Goal: Transaction & Acquisition: Register for event/course

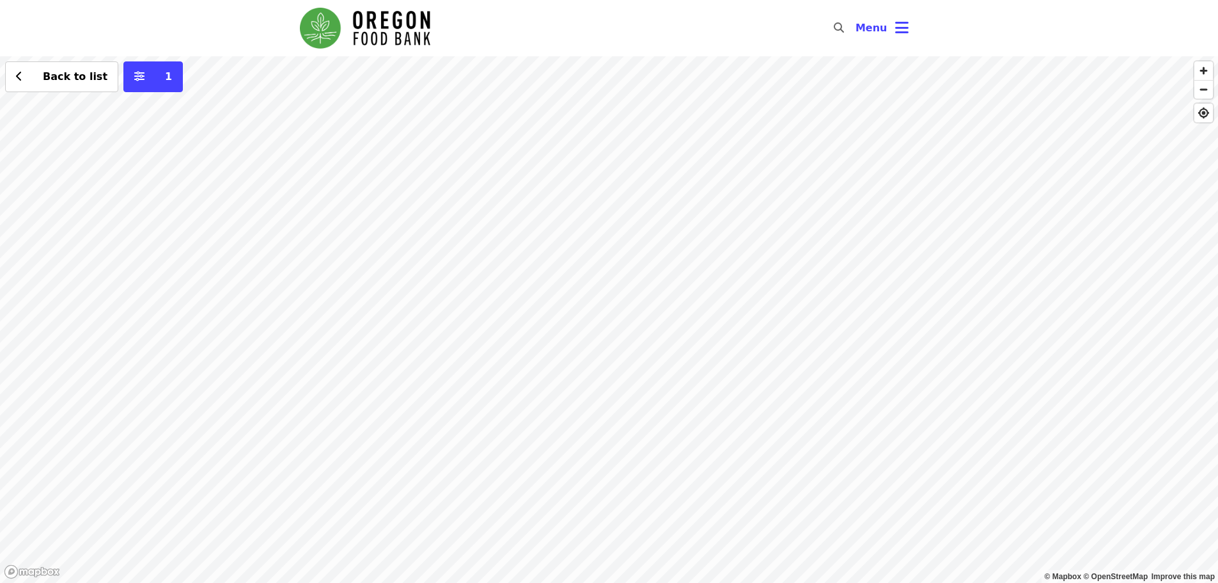
drag, startPoint x: 381, startPoint y: 292, endPoint x: 453, endPoint y: 347, distance: 91.2
click at [453, 347] on div "Back to list 1" at bounding box center [609, 319] width 1218 height 526
click at [451, 287] on div "Back to list 1" at bounding box center [609, 319] width 1218 height 526
click at [449, 309] on span "See 2 actions at this location" at bounding box center [447, 310] width 168 height 12
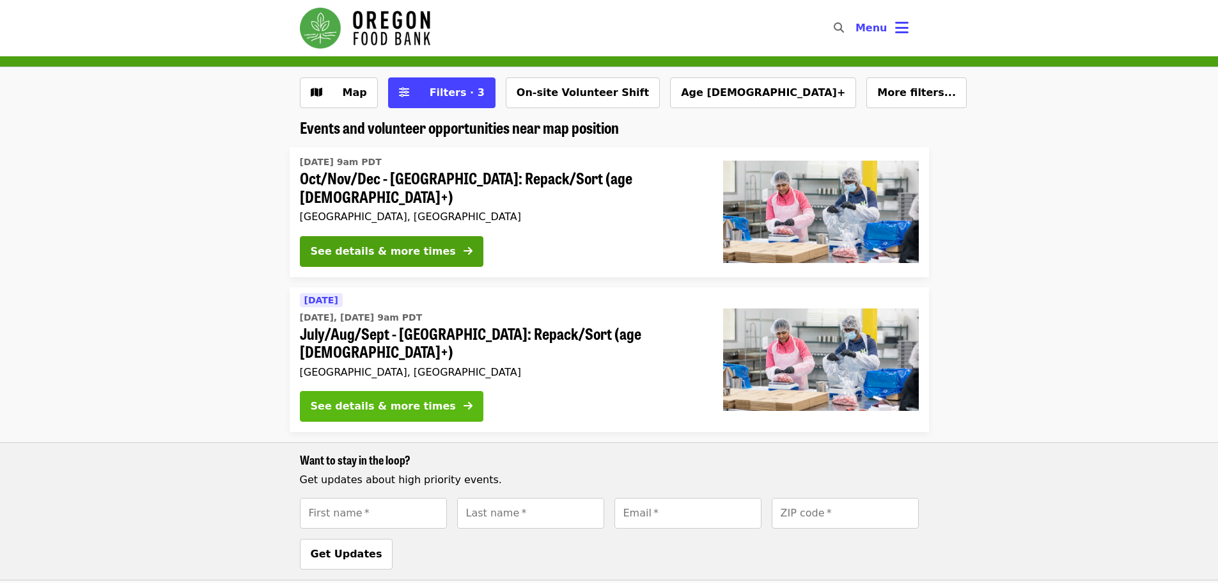
click at [375, 398] on div "See details & more times" at bounding box center [383, 405] width 145 height 15
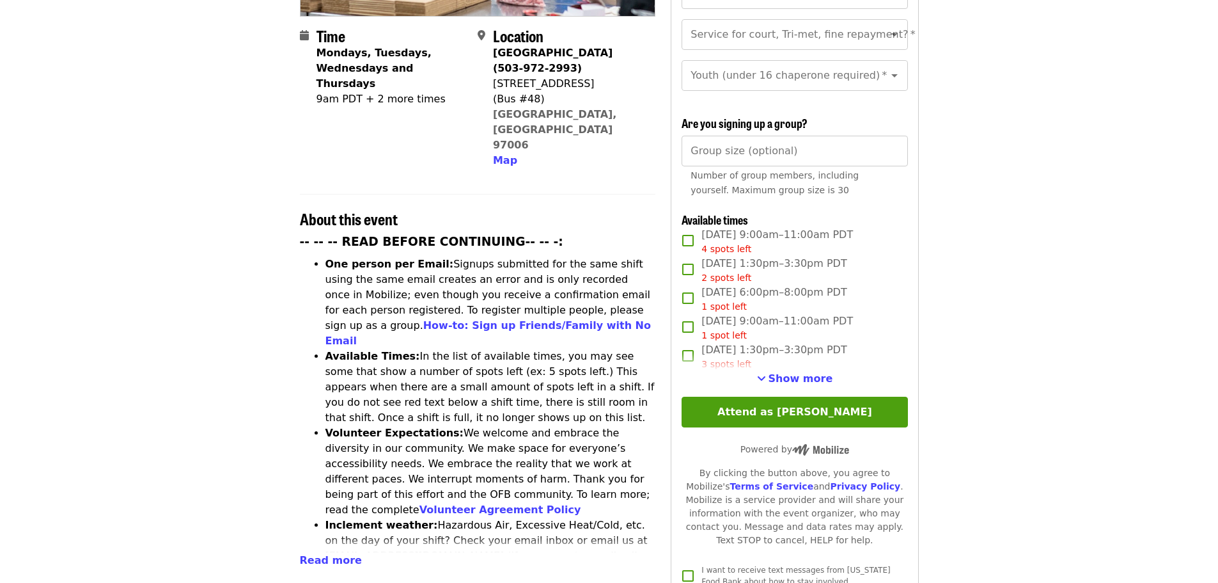
scroll to position [317, 0]
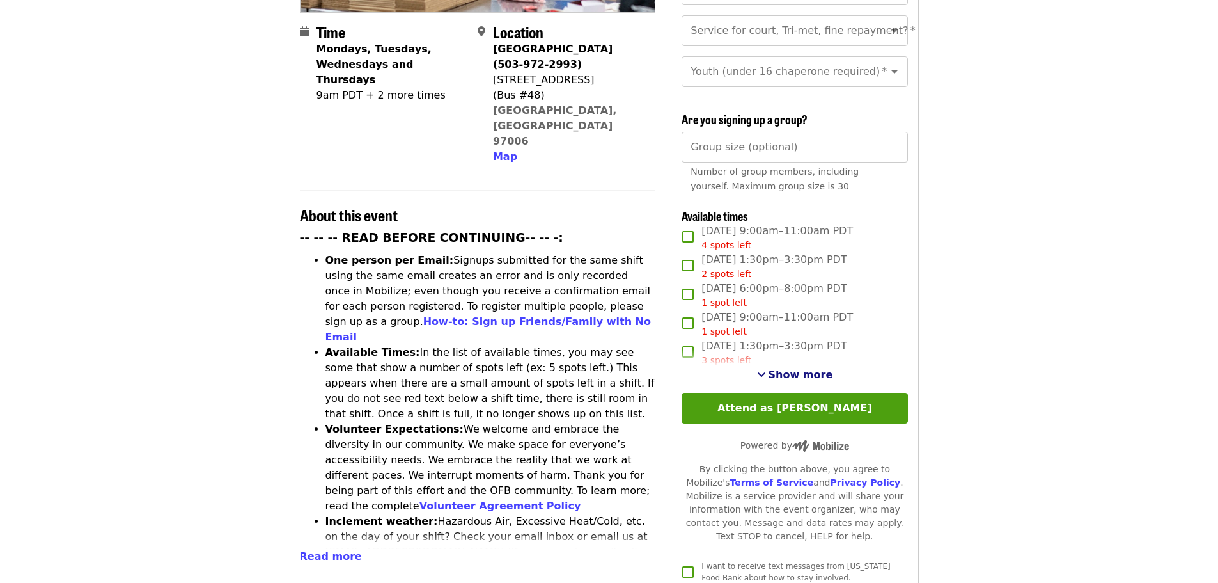
click at [792, 370] on span "Show more" at bounding box center [801, 374] width 65 height 12
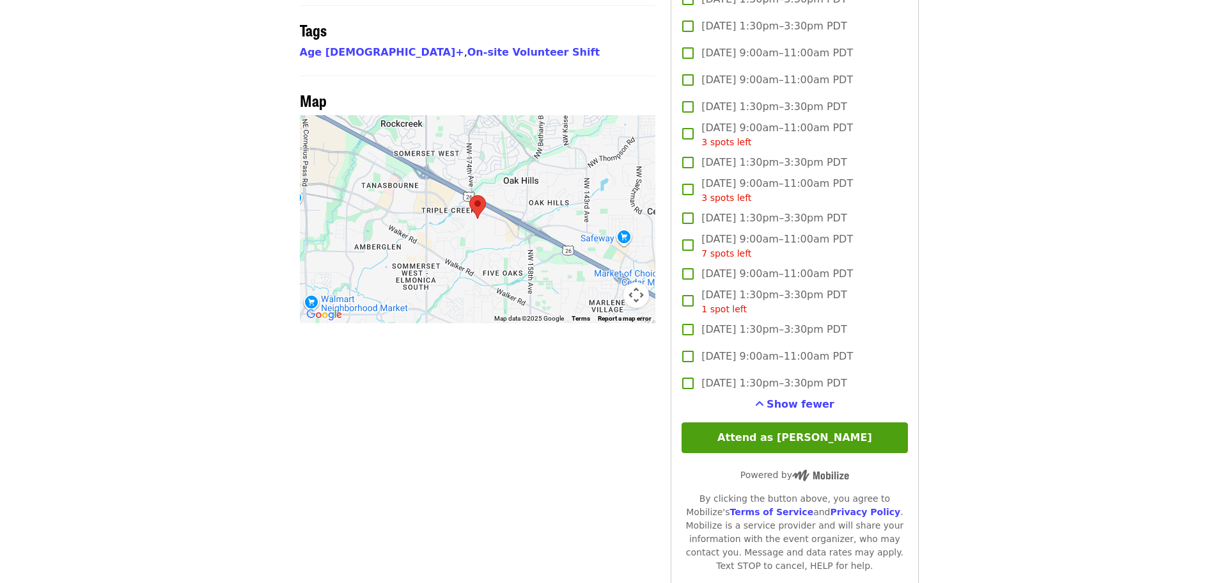
scroll to position [1062, 0]
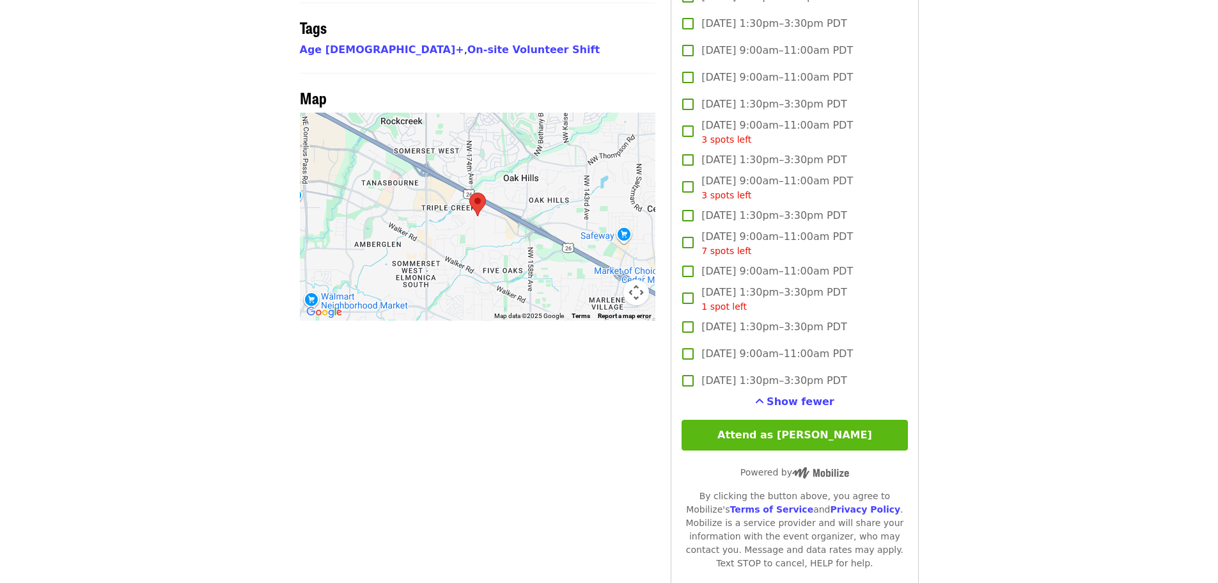
click at [789, 429] on button "Attend as [PERSON_NAME]" at bounding box center [795, 435] width 226 height 31
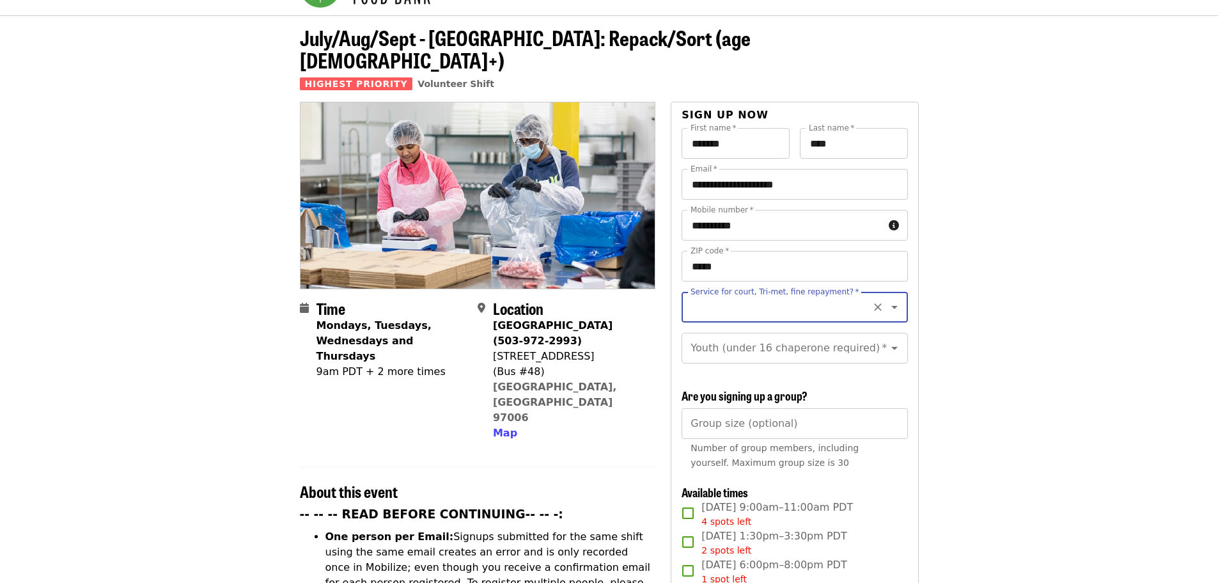
scroll to position [36, 0]
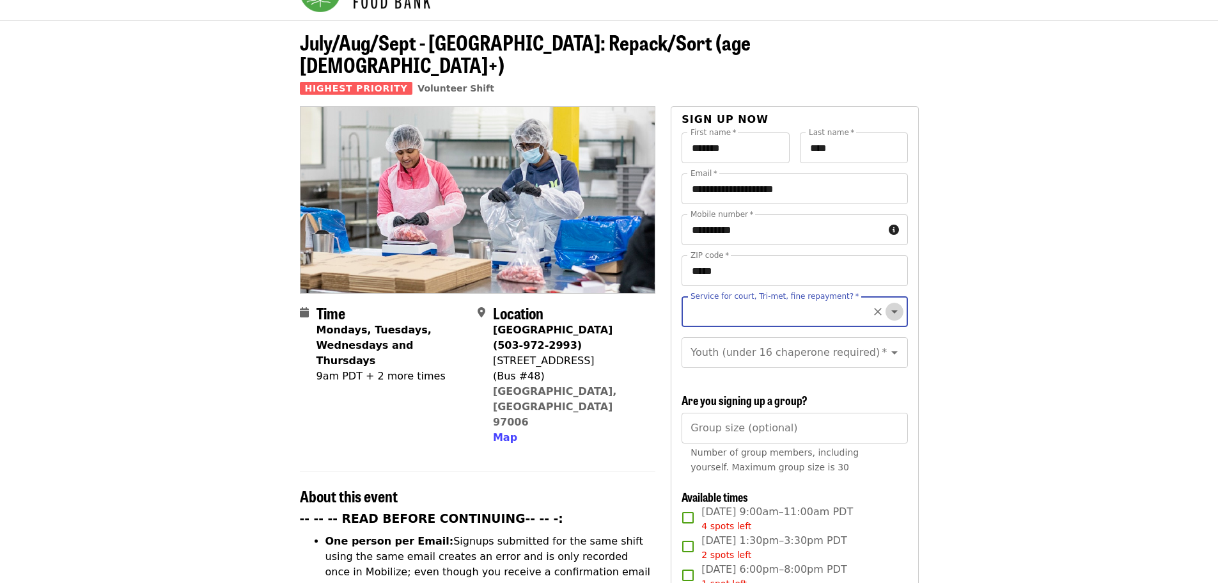
click at [892, 310] on icon "Open" at bounding box center [895, 311] width 6 height 3
click at [820, 299] on input "Service for court, Tri-met, fine repayment?   *" at bounding box center [779, 311] width 174 height 24
click at [887, 304] on icon "Open" at bounding box center [894, 311] width 15 height 15
click at [695, 324] on li "No" at bounding box center [790, 323] width 216 height 23
type input "**"
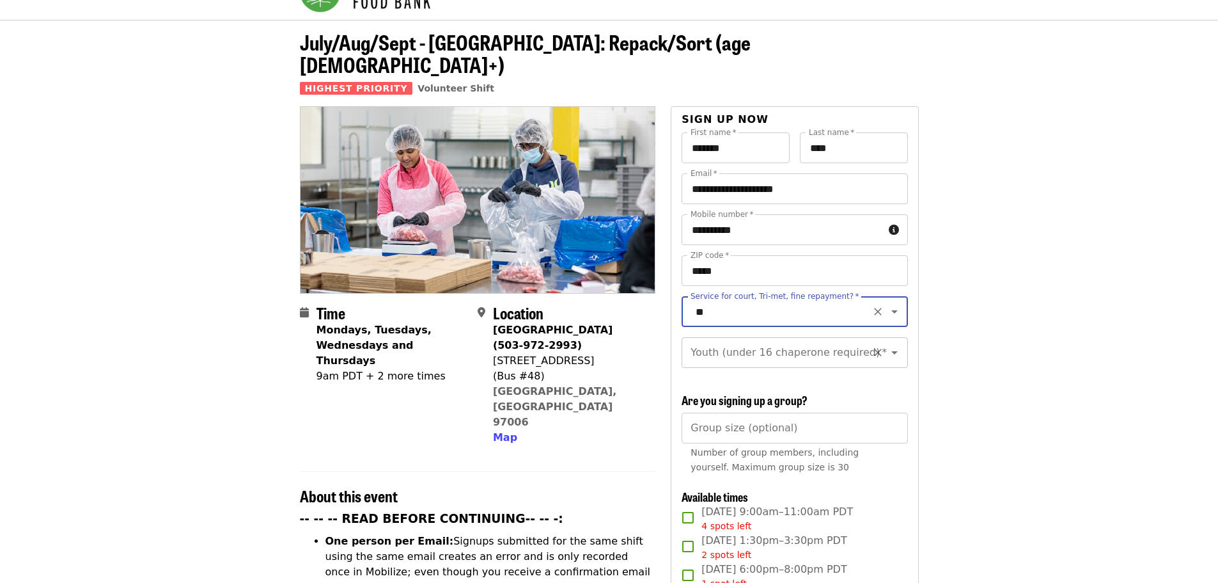
click at [888, 345] on icon "Open" at bounding box center [894, 352] width 15 height 15
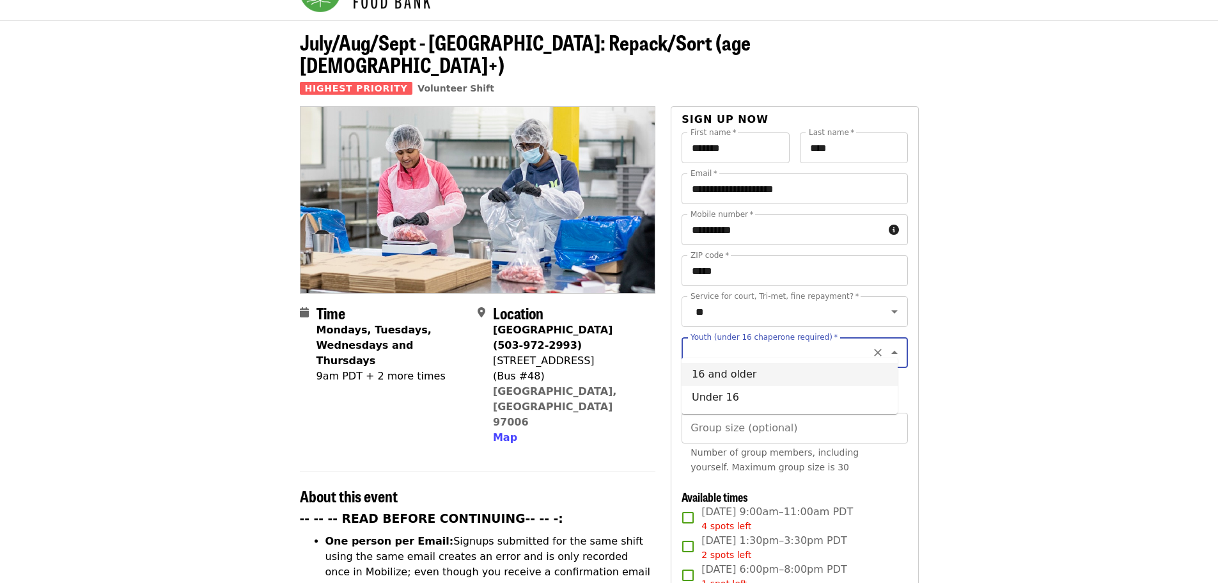
click at [736, 373] on li "16 and older" at bounding box center [790, 374] width 216 height 23
type input "**********"
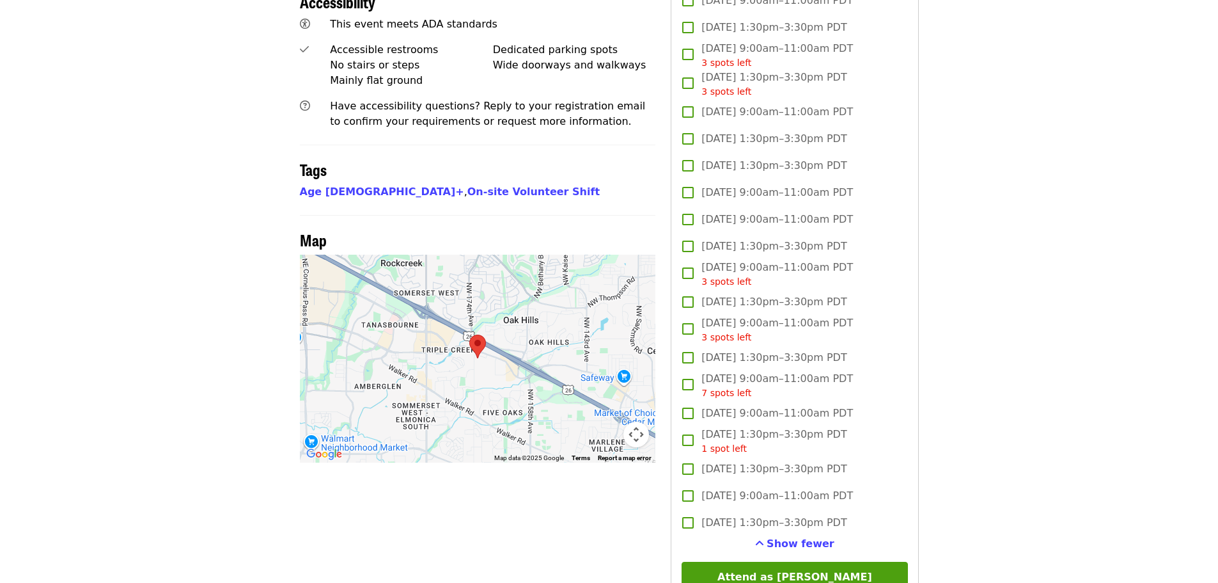
scroll to position [1016, 0]
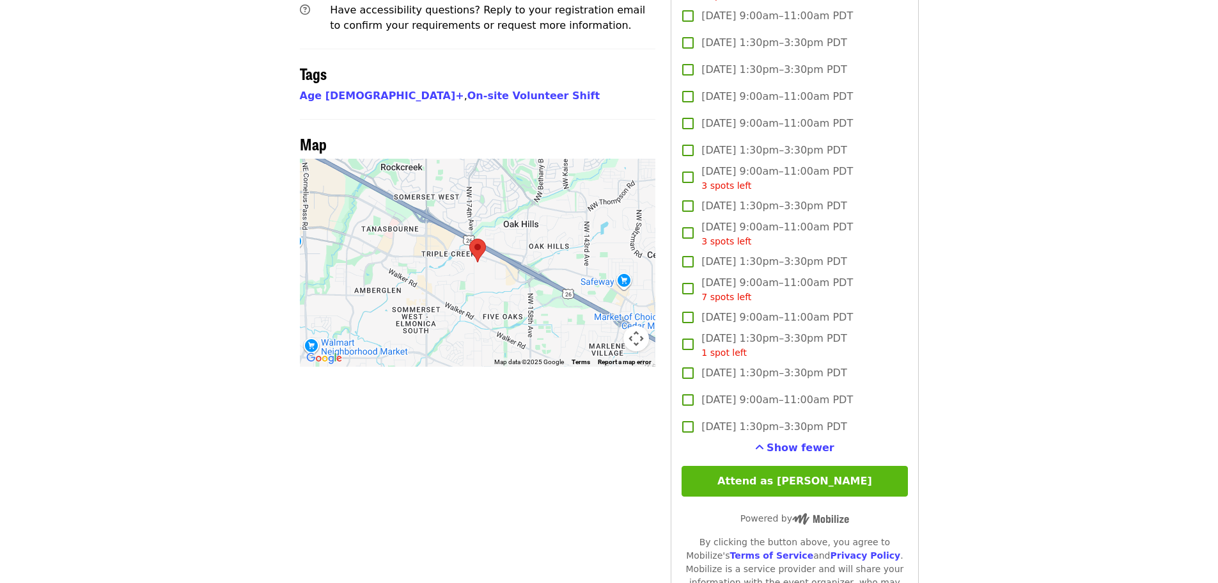
click at [809, 482] on button "Attend as [PERSON_NAME]" at bounding box center [795, 481] width 226 height 31
